Goal: Ask a question

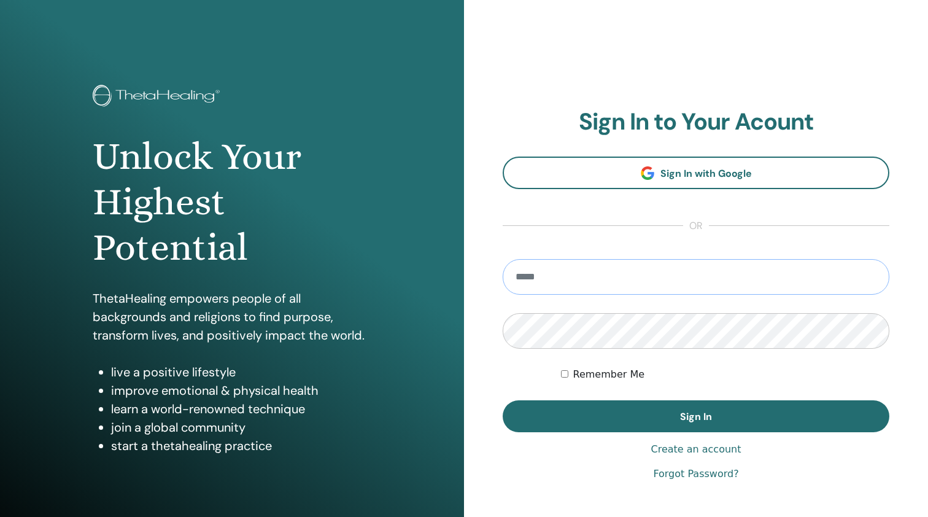
type input "**********"
click at [696, 416] on button "Sign In" at bounding box center [696, 416] width 387 height 32
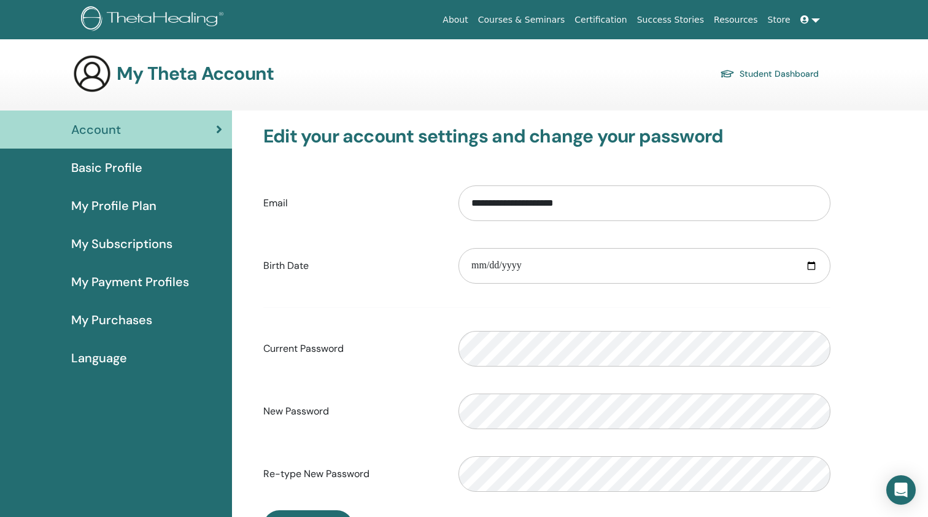
click at [110, 165] on span "Basic Profile" at bounding box center [106, 167] width 71 height 18
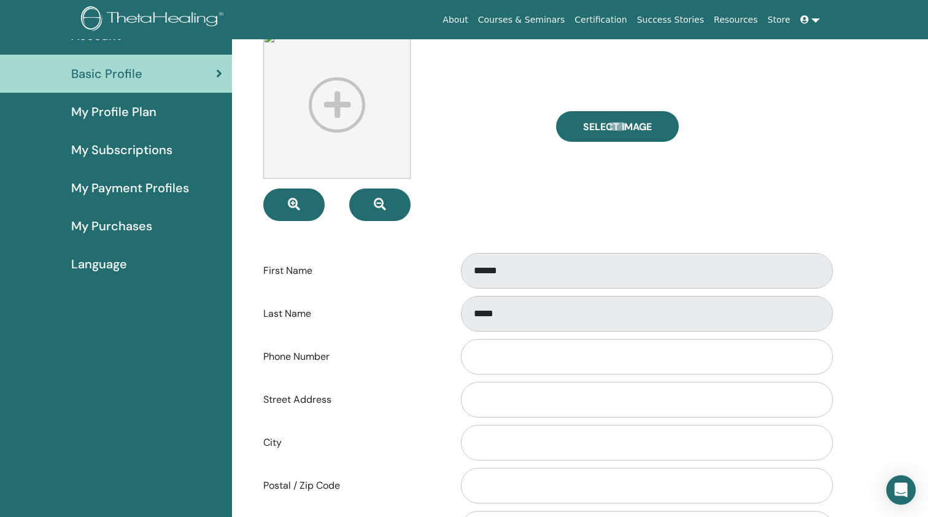
scroll to position [97, 0]
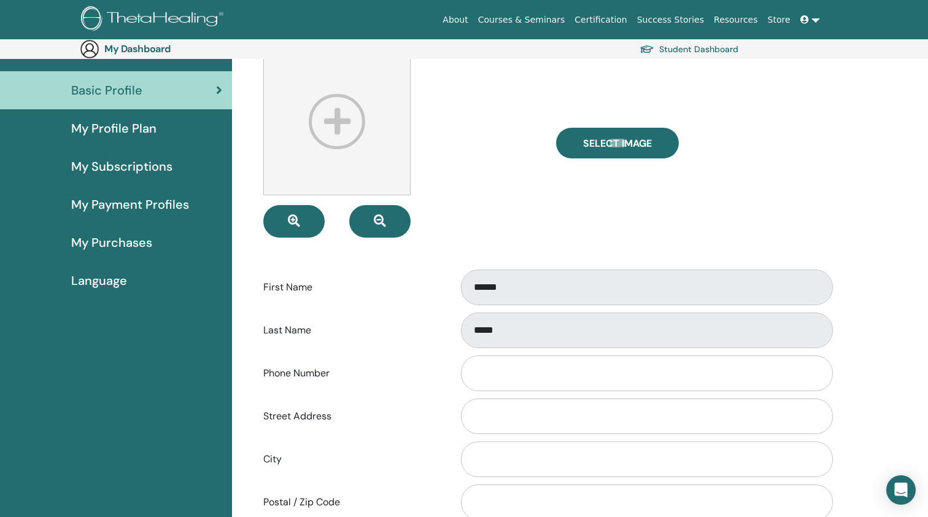
click at [128, 128] on span "My Profile Plan" at bounding box center [113, 128] width 85 height 18
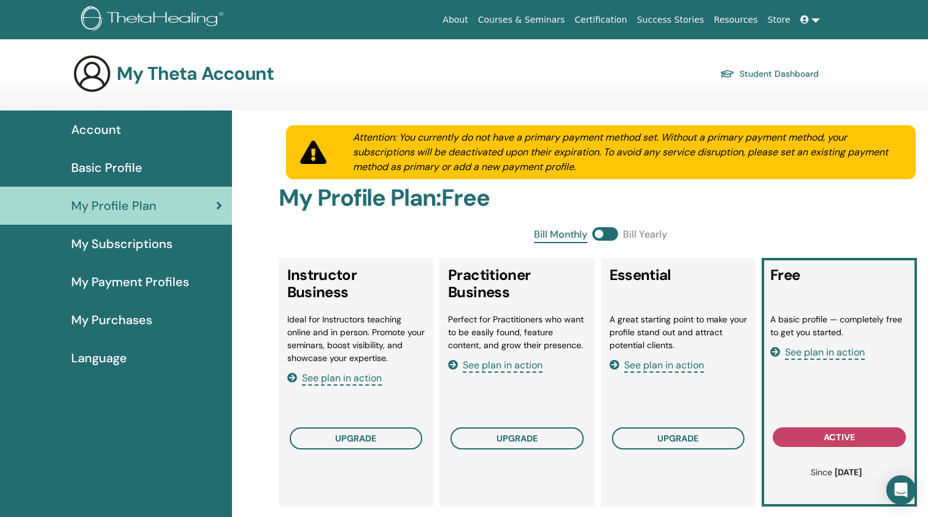
click at [155, 243] on span "My Subscriptions" at bounding box center [121, 244] width 101 height 18
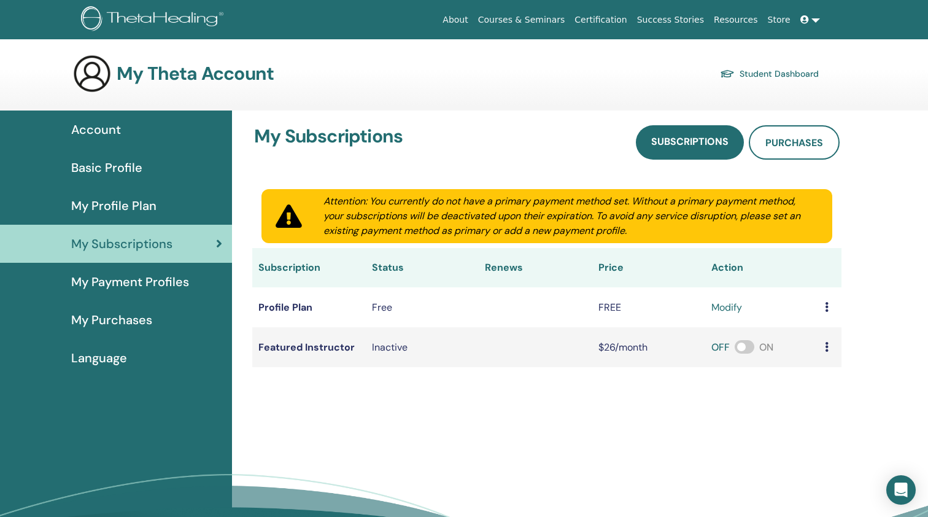
click at [133, 294] on link "My Payment Profiles" at bounding box center [116, 282] width 232 height 38
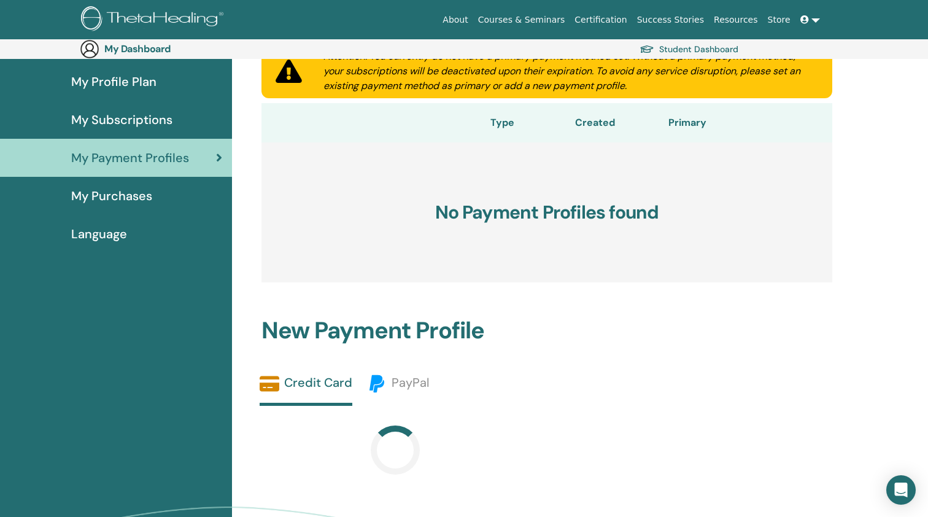
scroll to position [149, 0]
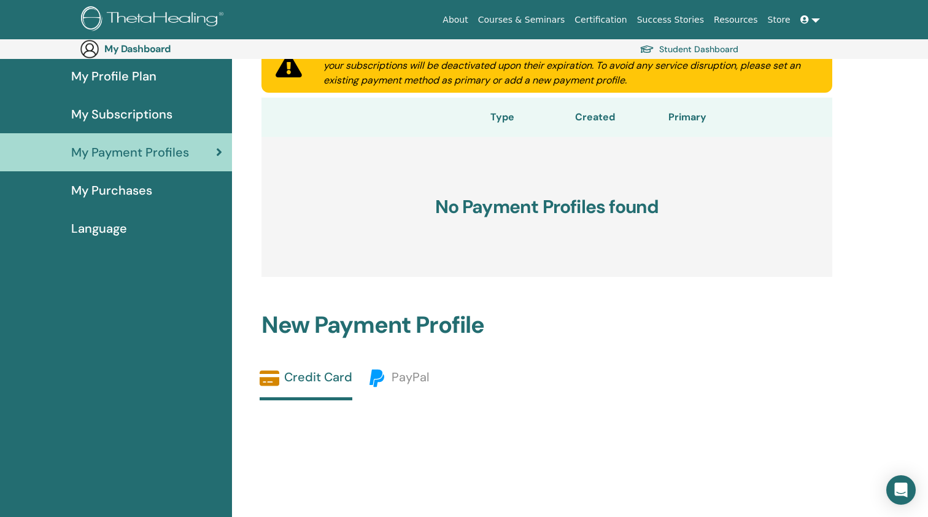
click at [145, 190] on span "My Purchases" at bounding box center [111, 190] width 81 height 18
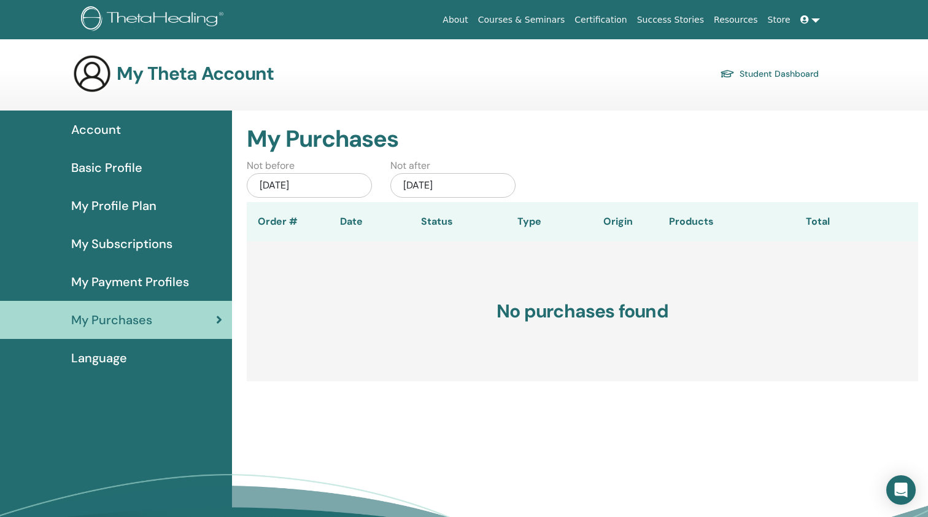
click at [128, 166] on span "Basic Profile" at bounding box center [106, 167] width 71 height 18
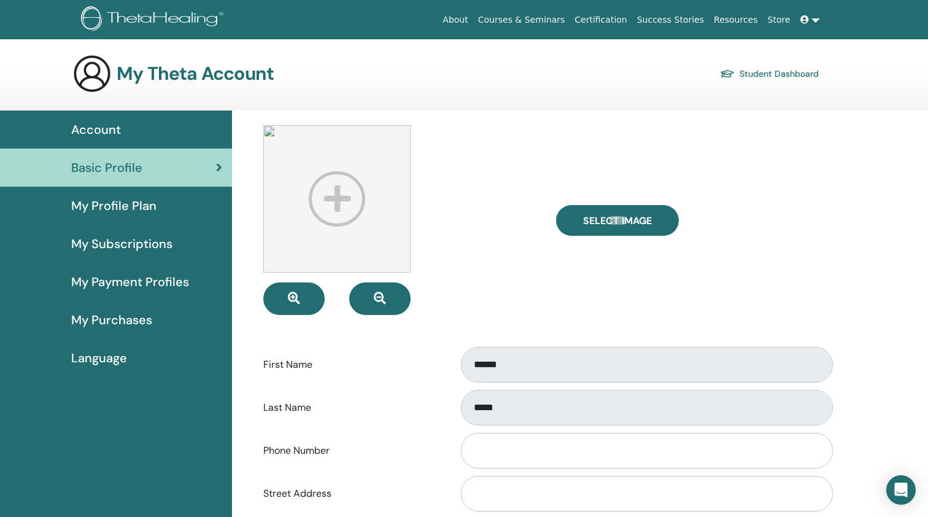
click at [810, 17] on span at bounding box center [806, 20] width 11 height 10
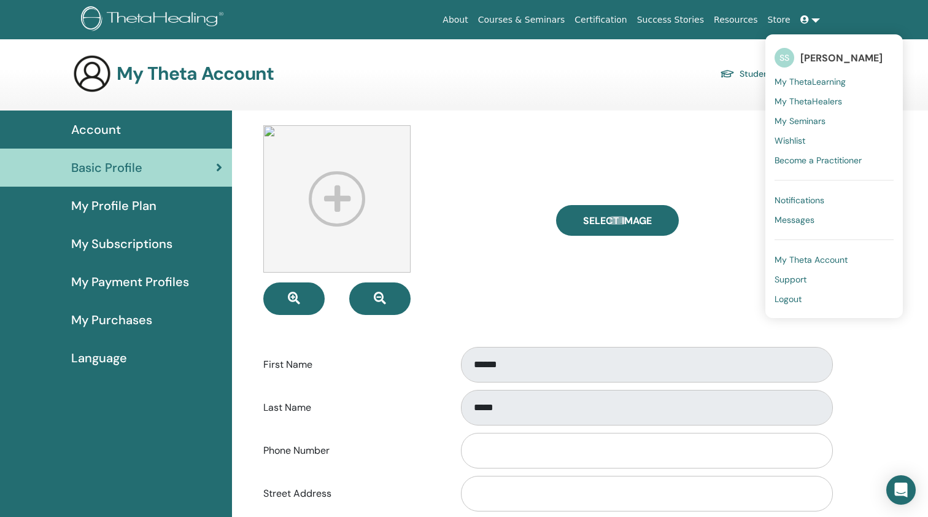
click at [803, 258] on span "My Theta Account" at bounding box center [811, 259] width 73 height 11
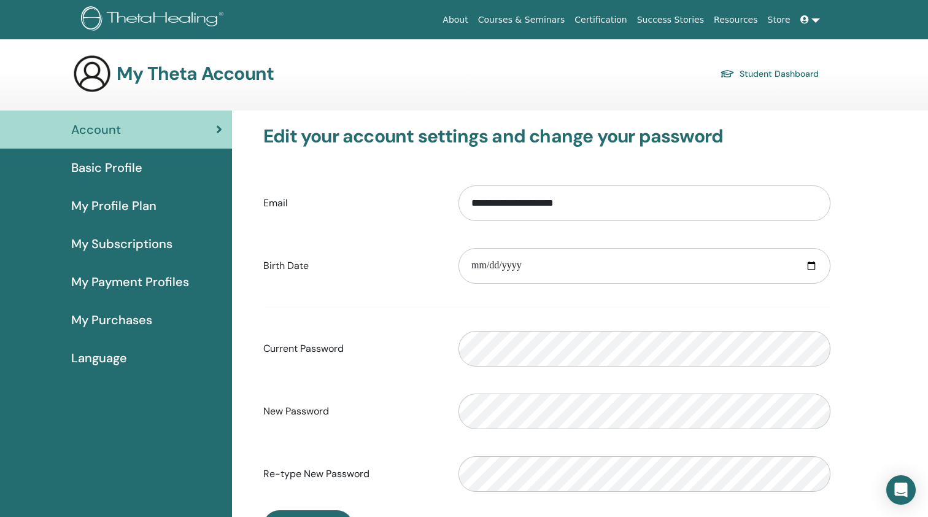
click at [802, 23] on icon at bounding box center [805, 19] width 9 height 9
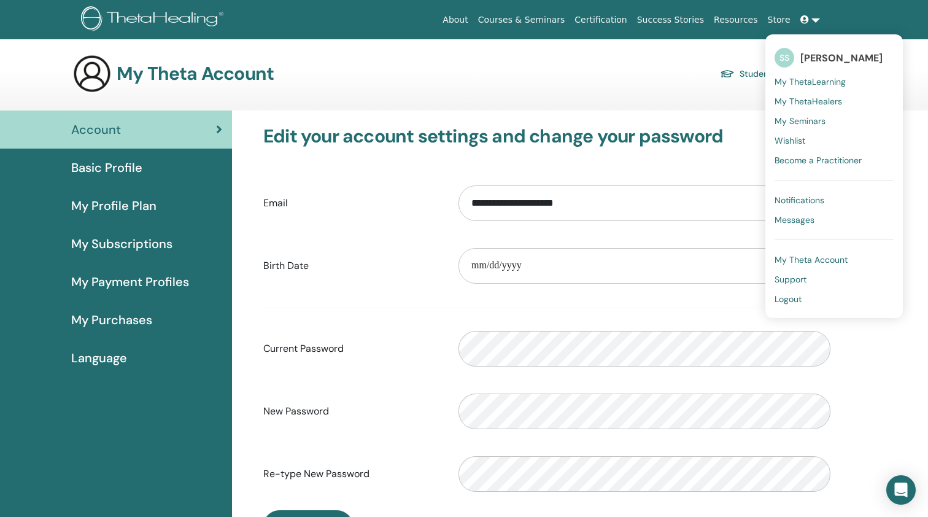
click at [799, 281] on span "Support" at bounding box center [791, 279] width 32 height 11
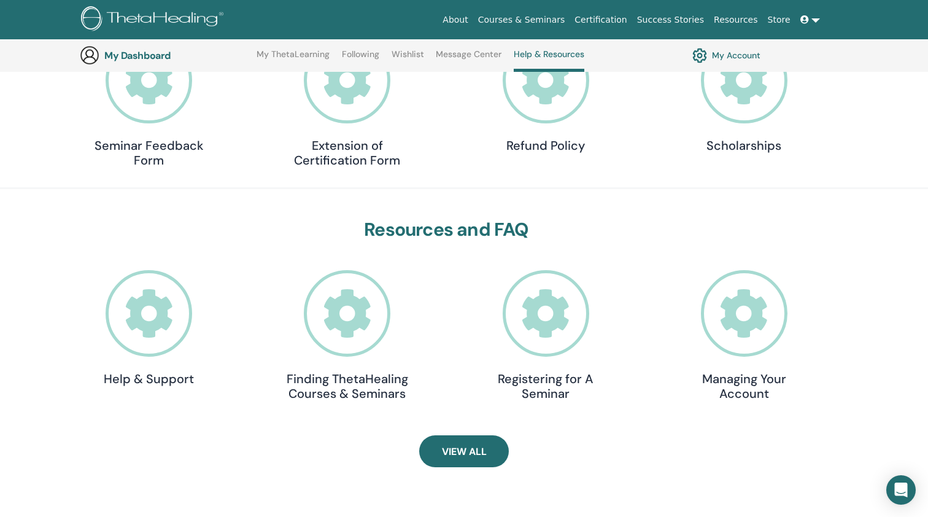
scroll to position [215, 0]
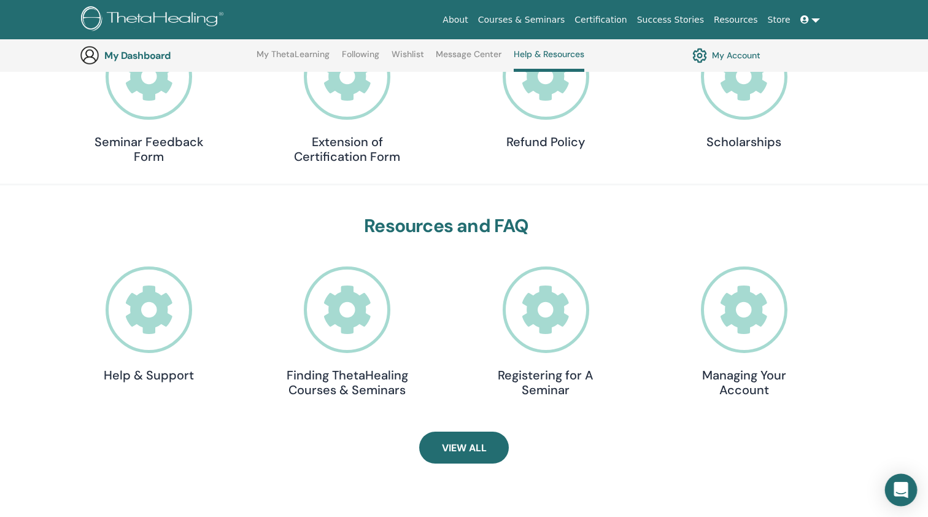
click at [903, 495] on icon "Open Intercom Messenger" at bounding box center [901, 490] width 14 height 16
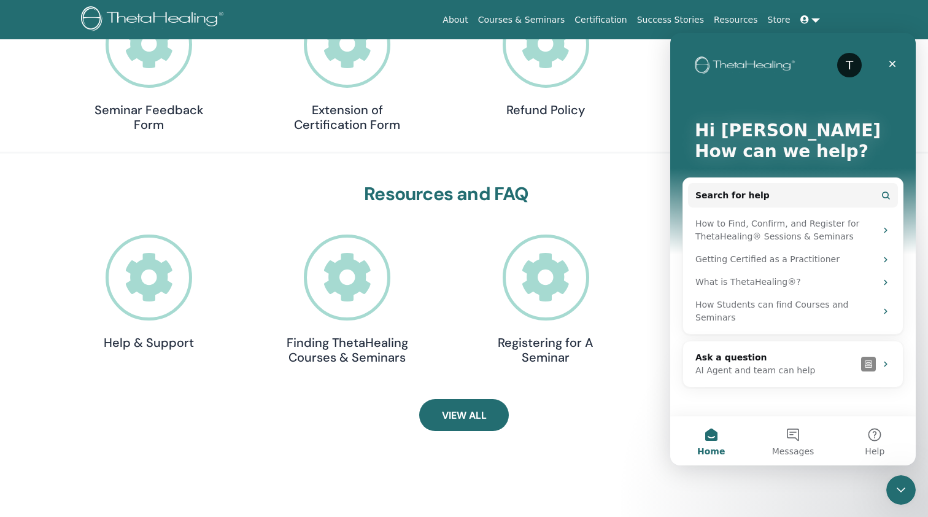
scroll to position [0, 0]
click at [779, 374] on div "AI Agent and team can help" at bounding box center [776, 370] width 161 height 13
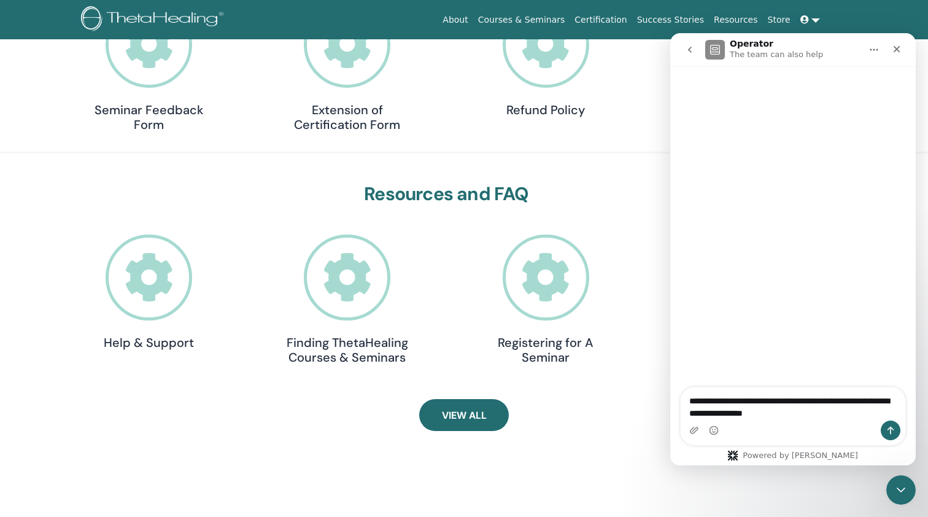
type textarea "**********"
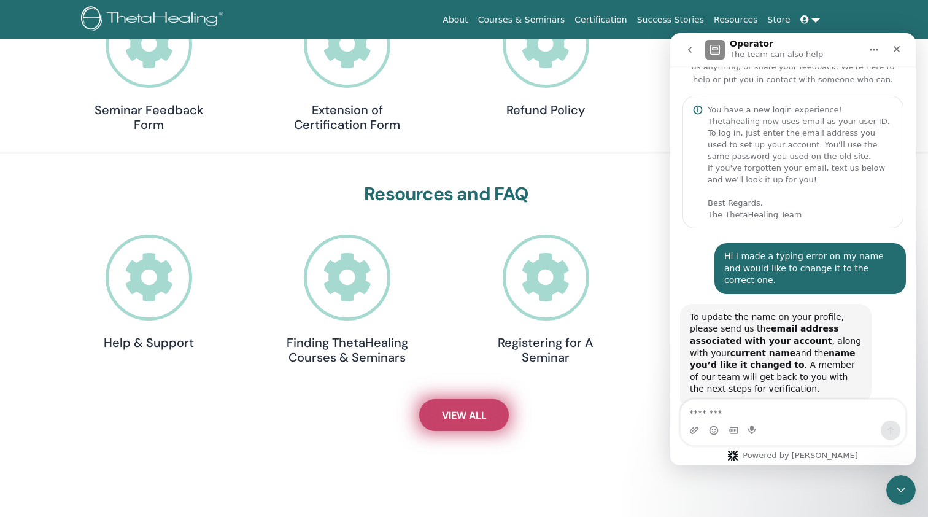
scroll to position [113, 0]
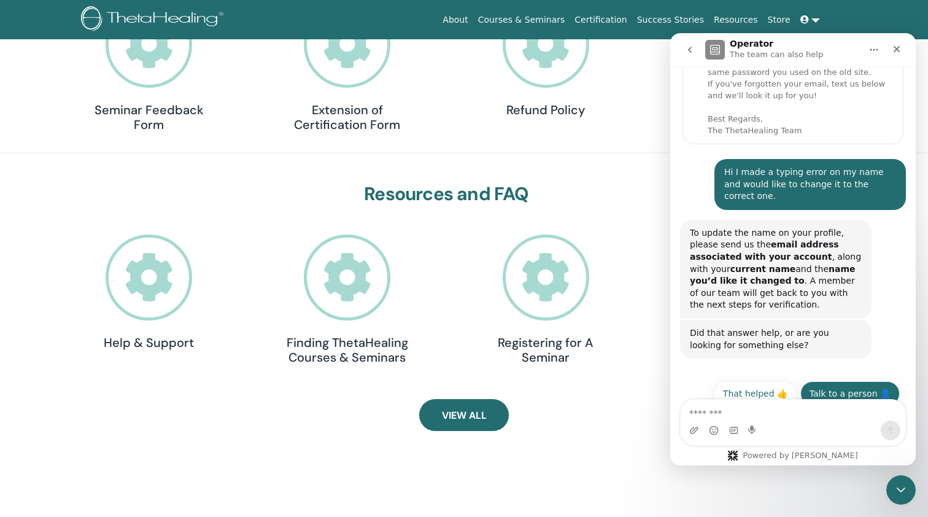
click at [836, 381] on button "Talk to a person 👤" at bounding box center [850, 393] width 99 height 25
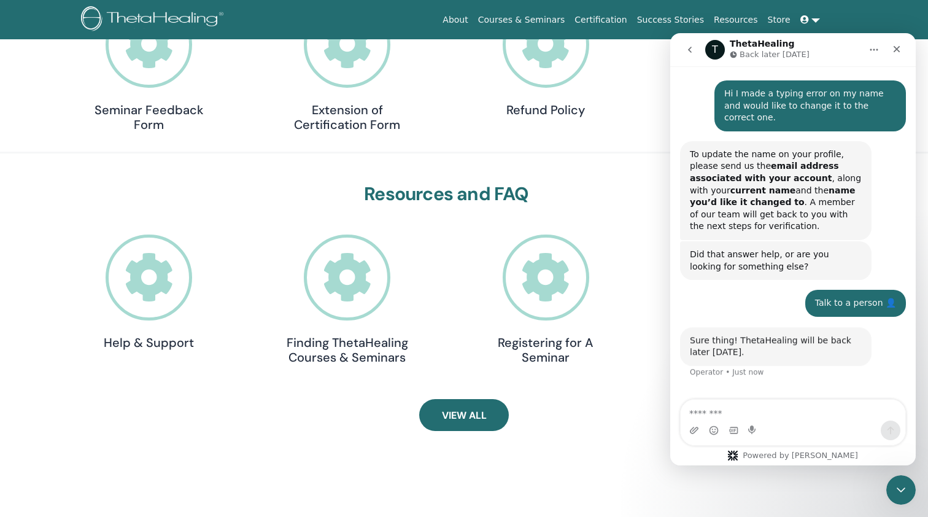
scroll to position [200, 0]
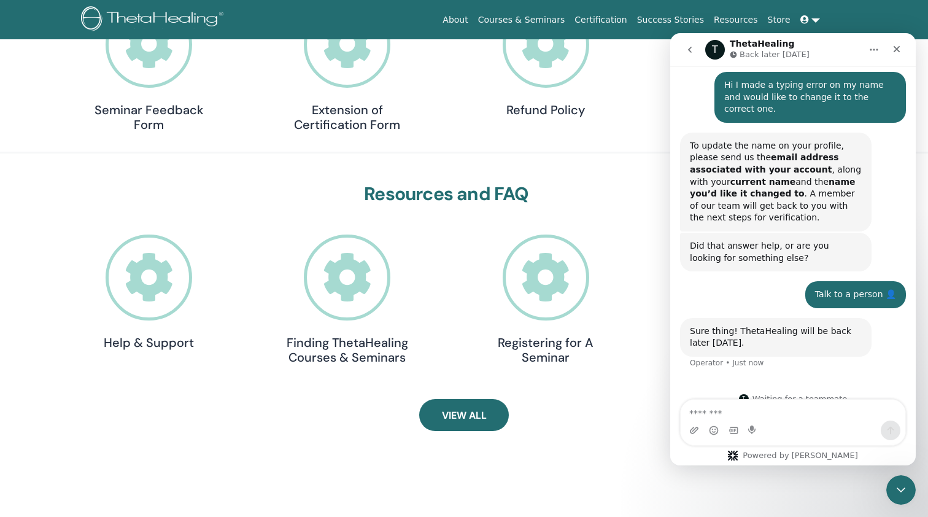
click at [653, 216] on div "Resources and FAQ Help & Support Finding ThetaHealing Courses & Seminars Regist…" at bounding box center [447, 276] width 737 height 187
click at [896, 45] on icon "Close" at bounding box center [897, 49] width 10 height 10
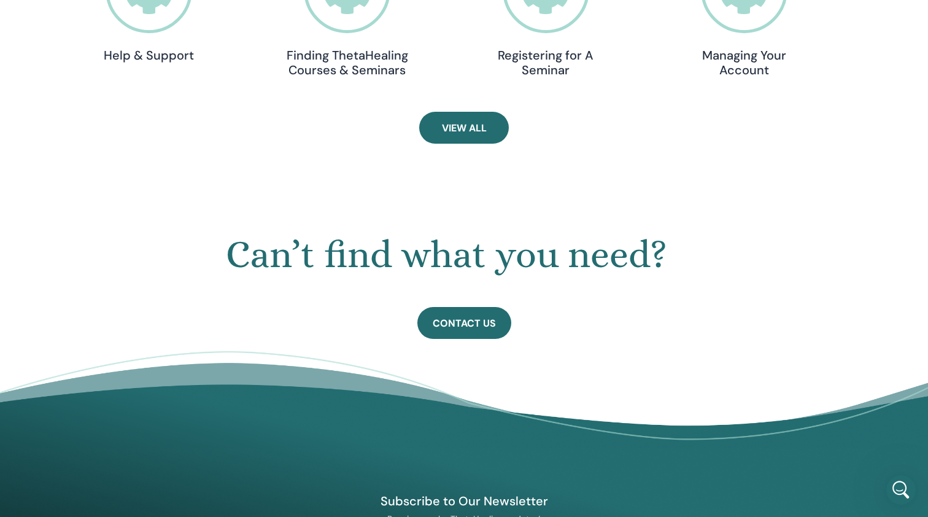
scroll to position [567, 0]
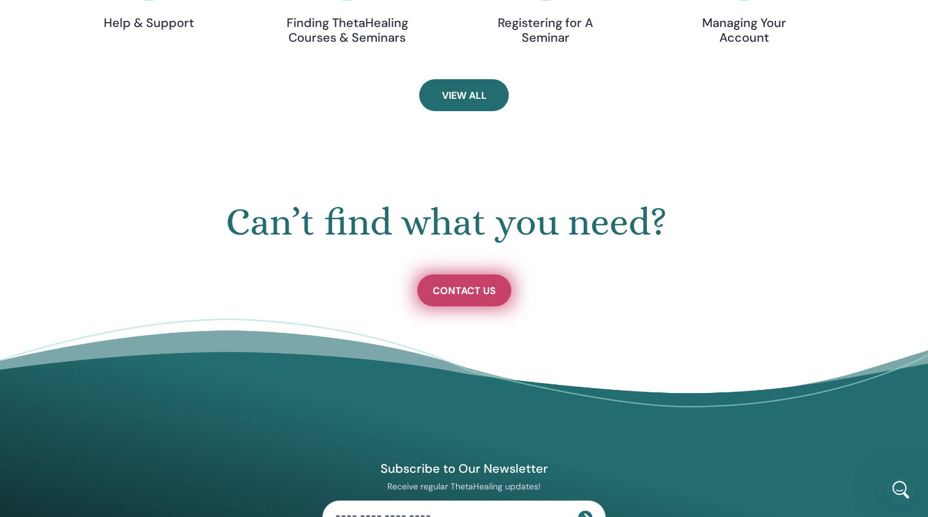
click at [474, 296] on link "Contact Us" at bounding box center [465, 290] width 94 height 32
